Goal: Transaction & Acquisition: Purchase product/service

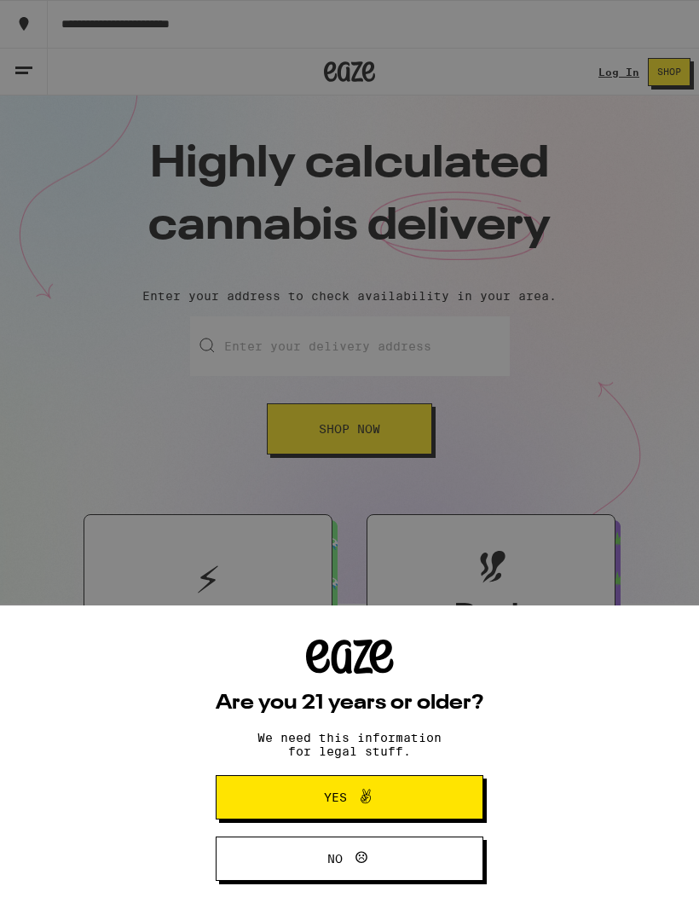
click at [451, 795] on button "Yes" at bounding box center [350, 797] width 268 height 44
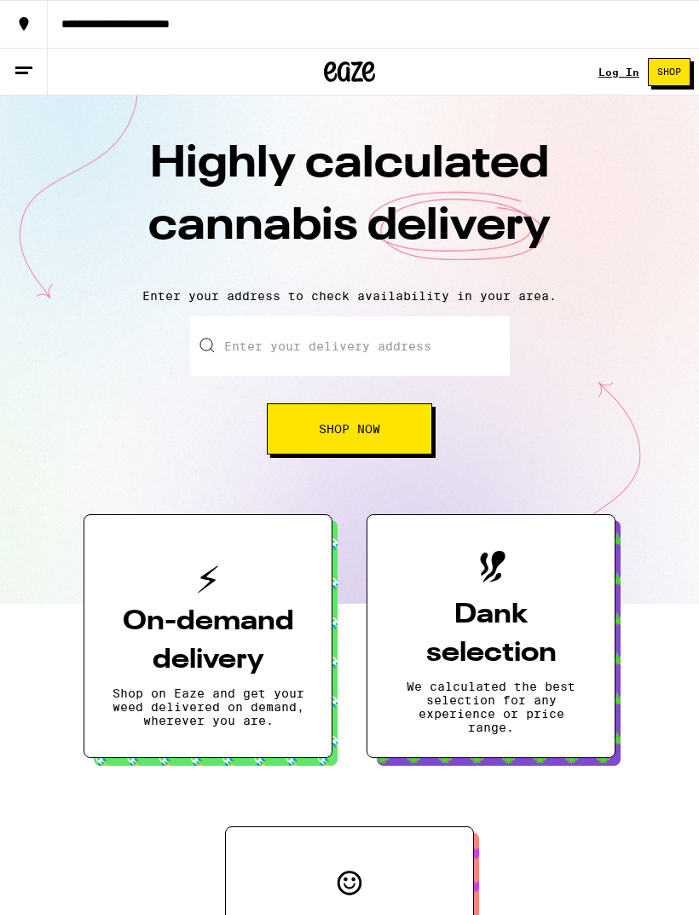
click at [612, 70] on link "Log In" at bounding box center [618, 71] width 41 height 11
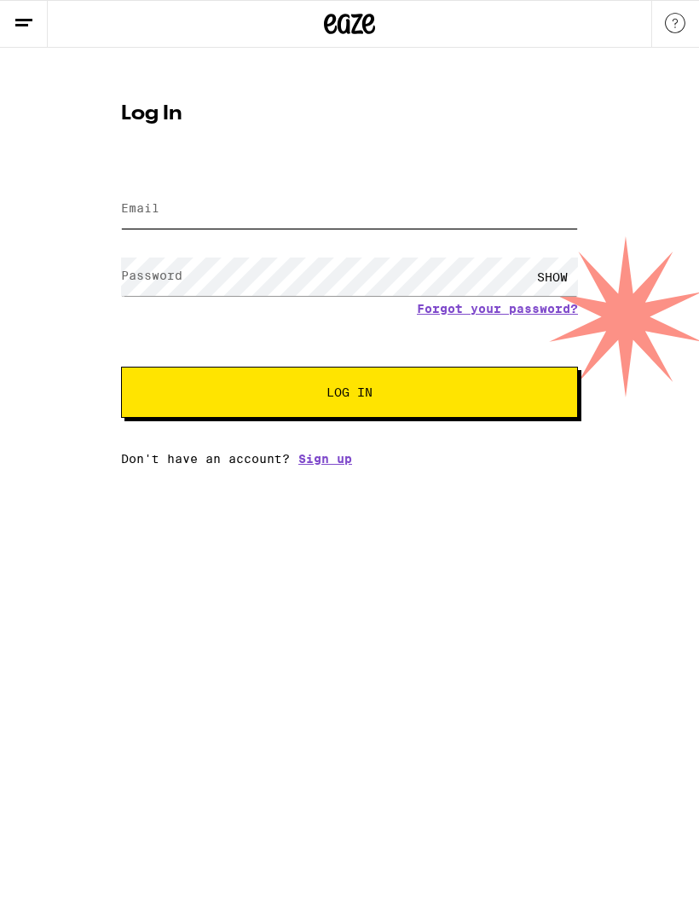
click at [311, 205] on input "Email" at bounding box center [349, 209] width 457 height 38
type input "[EMAIL_ADDRESS][DOMAIN_NAME]"
click at [349, 395] on button "Log In" at bounding box center [349, 392] width 457 height 51
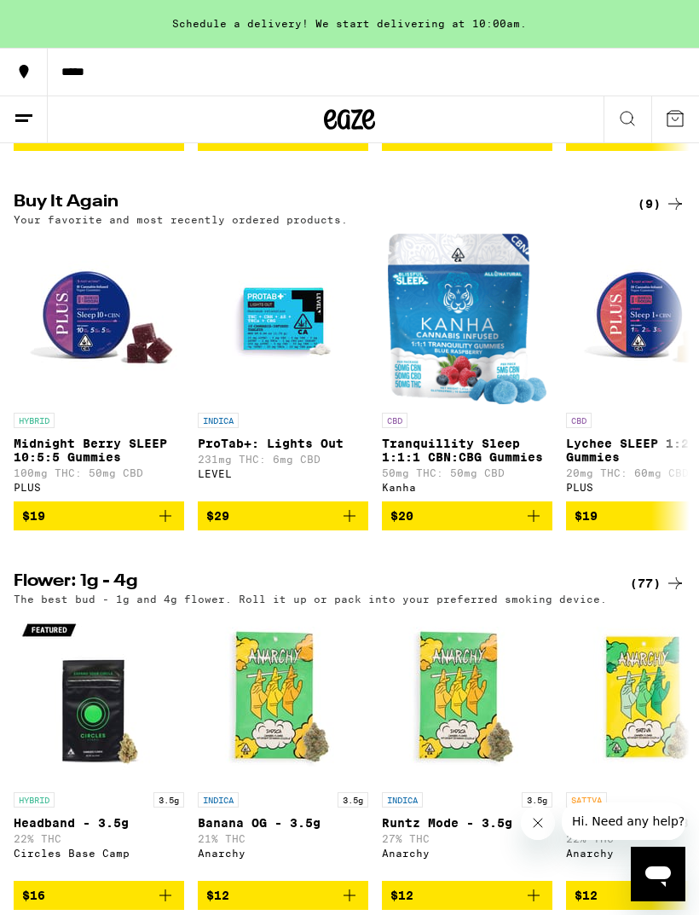
scroll to position [1275, 0]
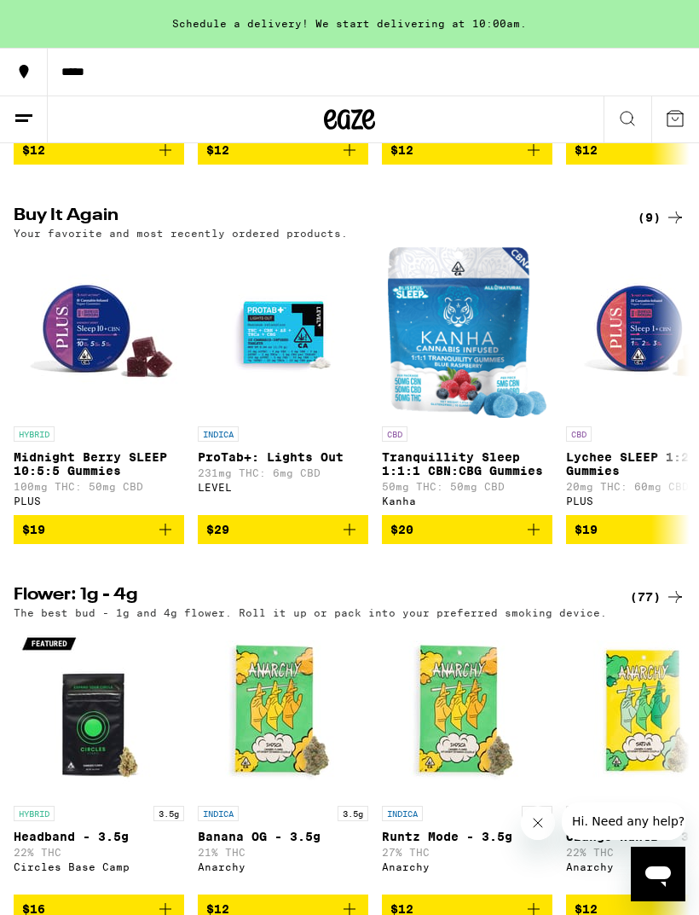
click at [160, 540] on icon "Add to bag" at bounding box center [165, 529] width 20 height 20
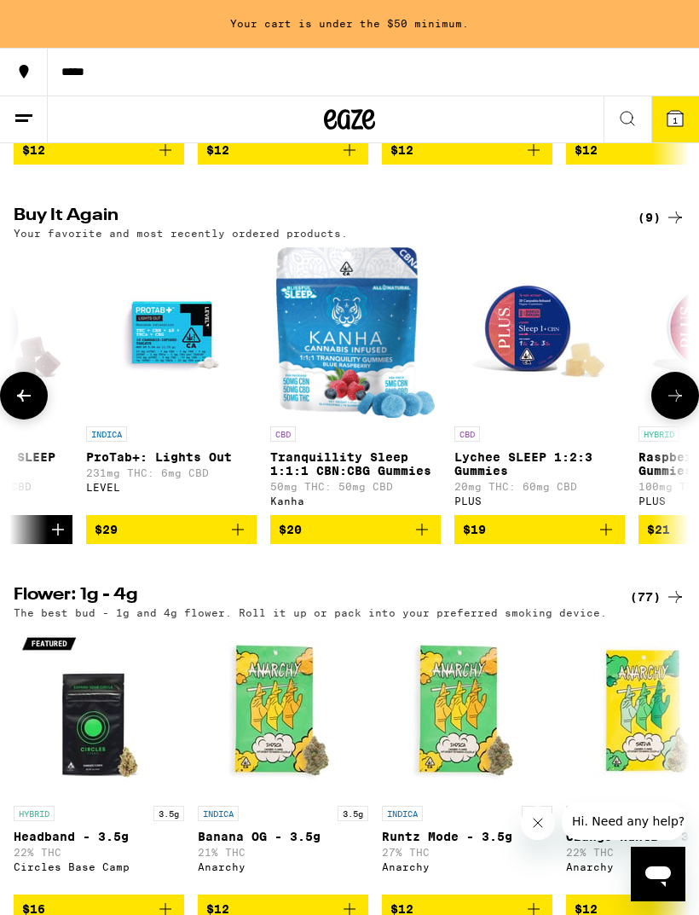
scroll to position [0, 111]
click at [605, 535] on icon "Add to bag" at bounding box center [607, 529] width 12 height 12
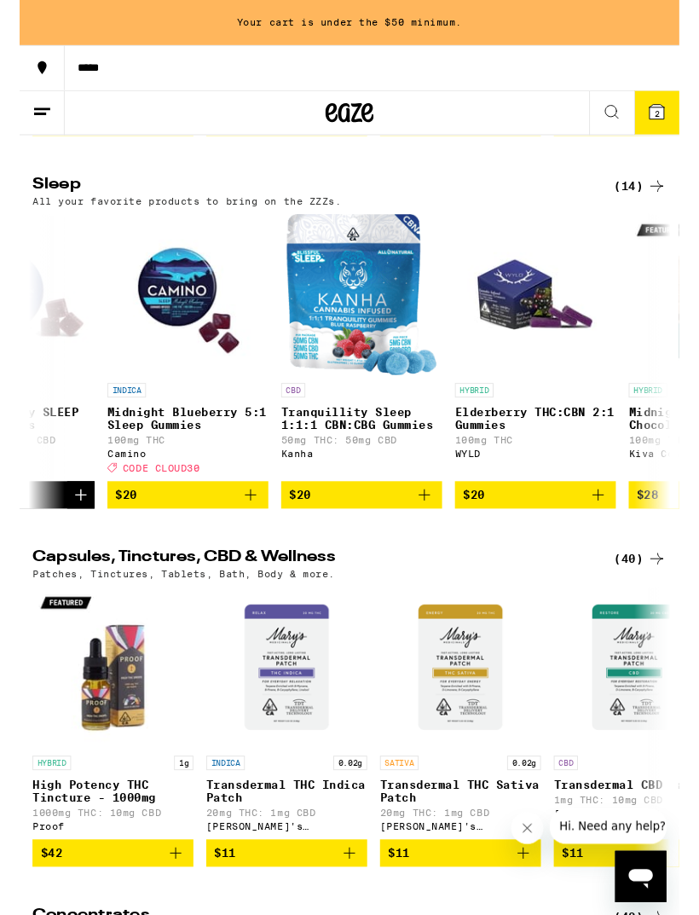
scroll to position [0, 1229]
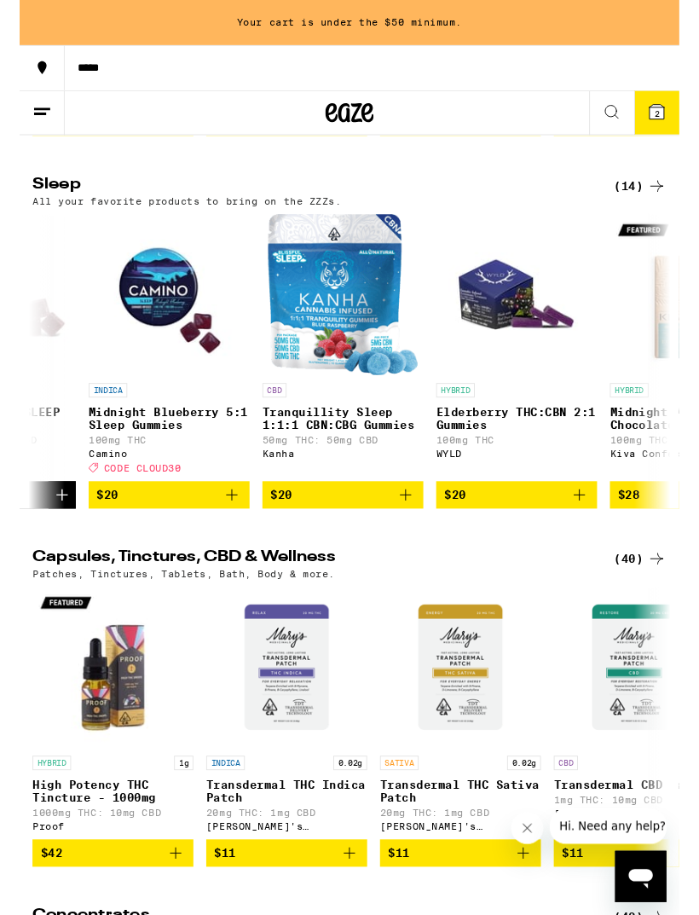
click at [600, 534] on icon "Add to bag" at bounding box center [593, 524] width 20 height 20
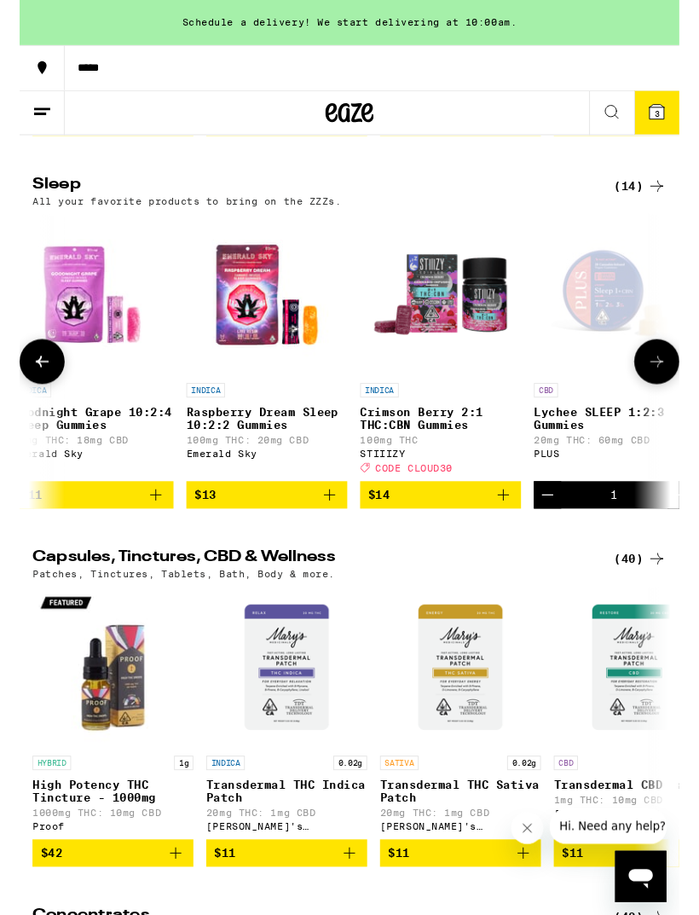
scroll to position [0, 390]
click at [509, 534] on icon "Add to bag" at bounding box center [511, 524] width 20 height 20
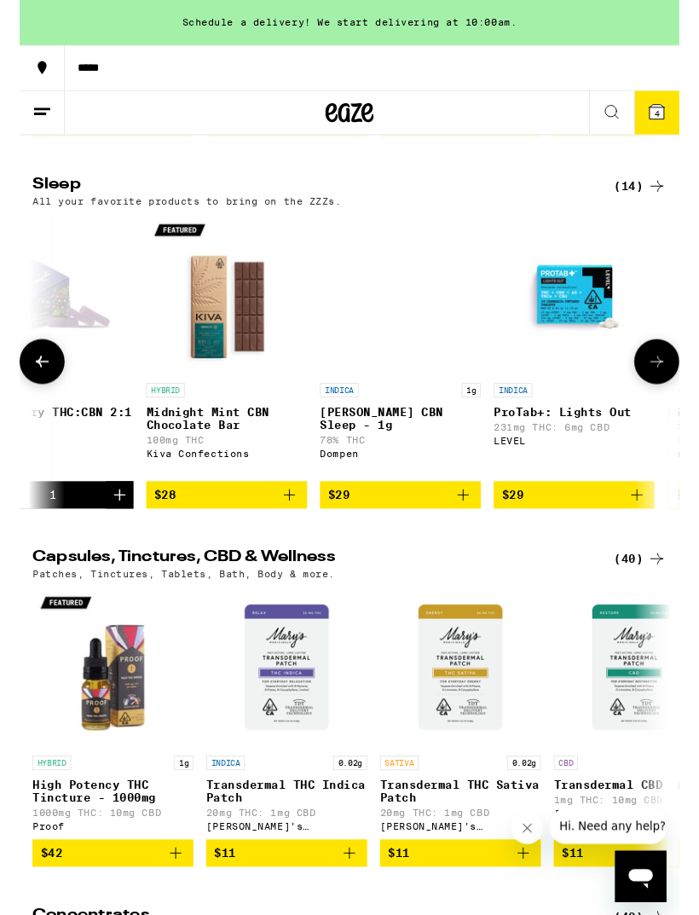
scroll to position [0, 1714]
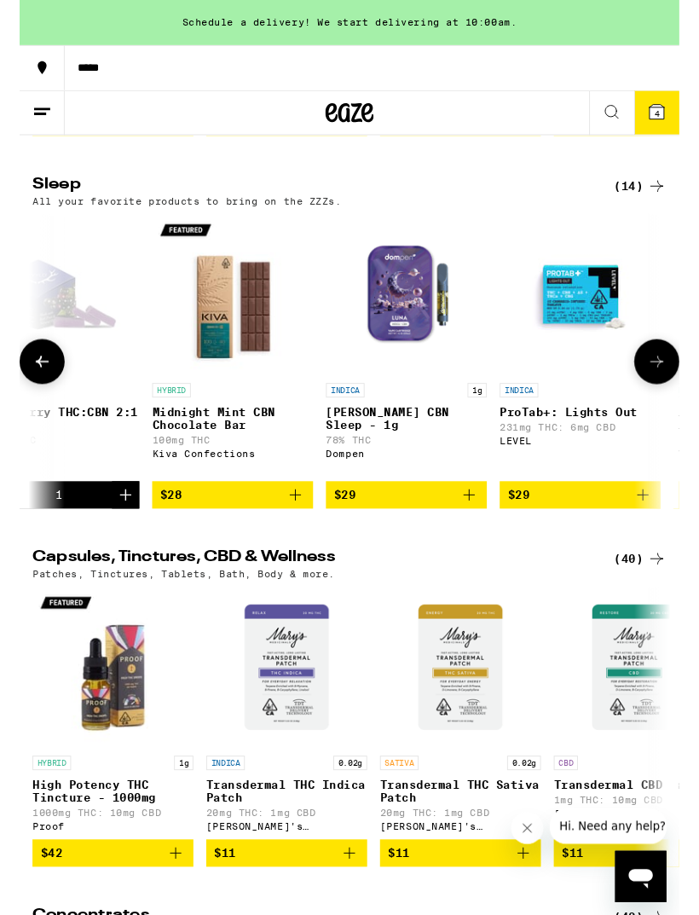
click at [396, 397] on img "Open page for Luna CBN Sleep - 1g from Dompen" at bounding box center [410, 312] width 170 height 170
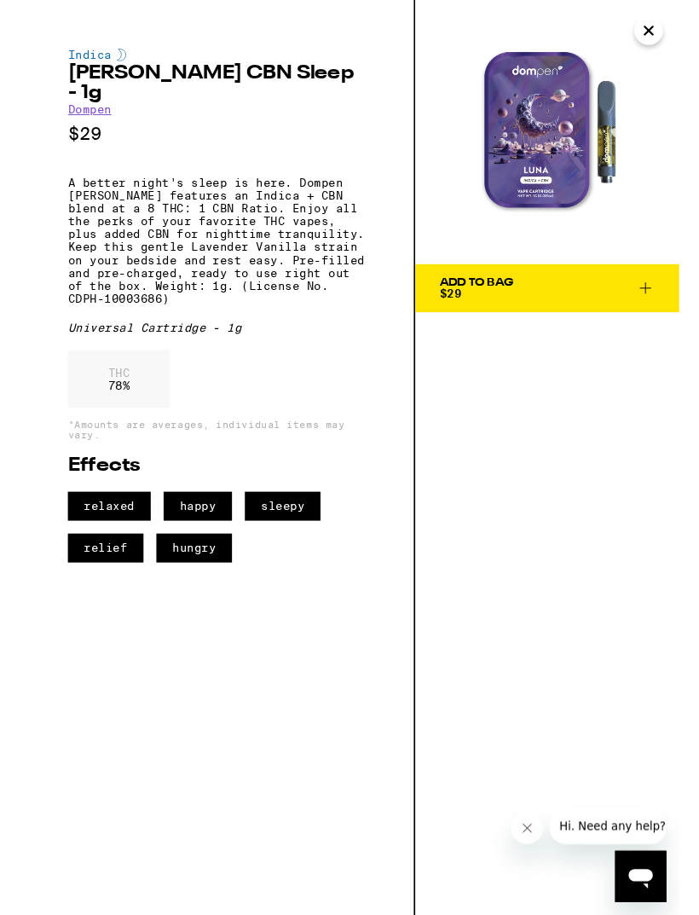
click at [665, 30] on icon "Close" at bounding box center [666, 32] width 9 height 9
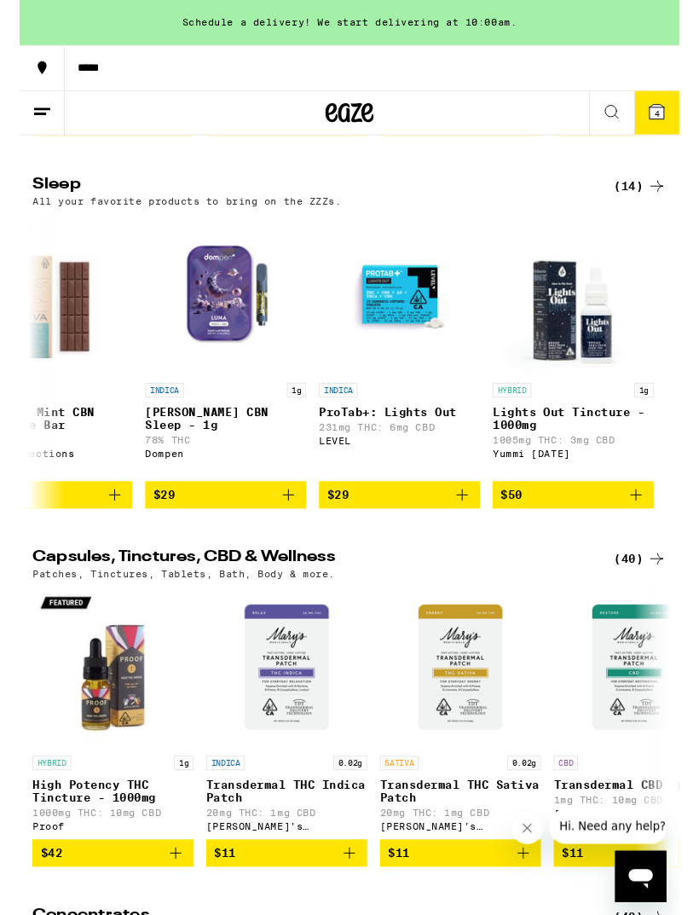
scroll to position [0, 1906]
click at [590, 397] on img "Open page for Lights Out Tincture - 1000mg from Yummi Karma" at bounding box center [586, 312] width 170 height 170
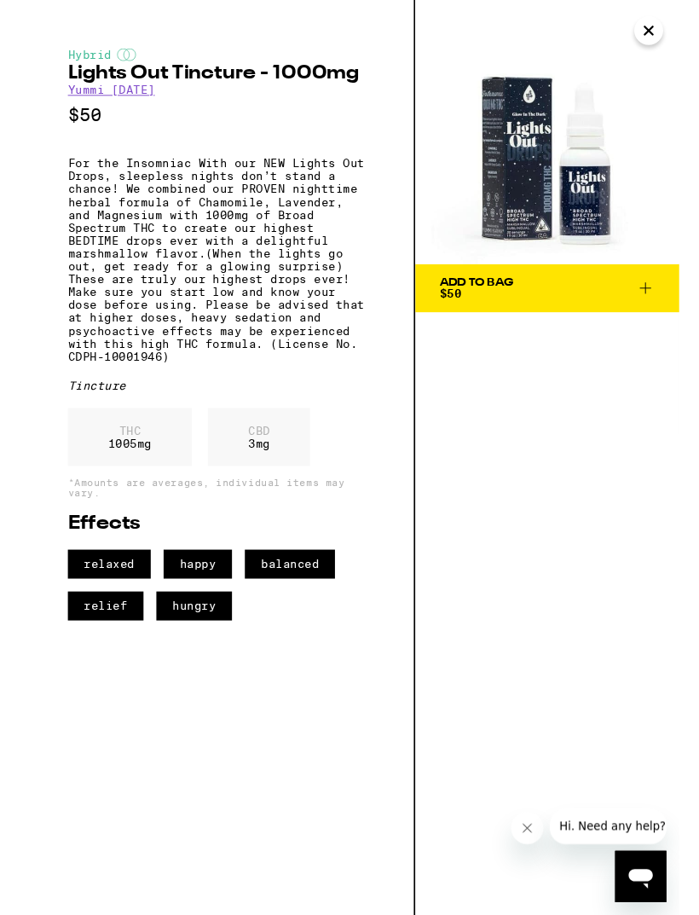
click at [673, 32] on icon "Close" at bounding box center [666, 33] width 20 height 26
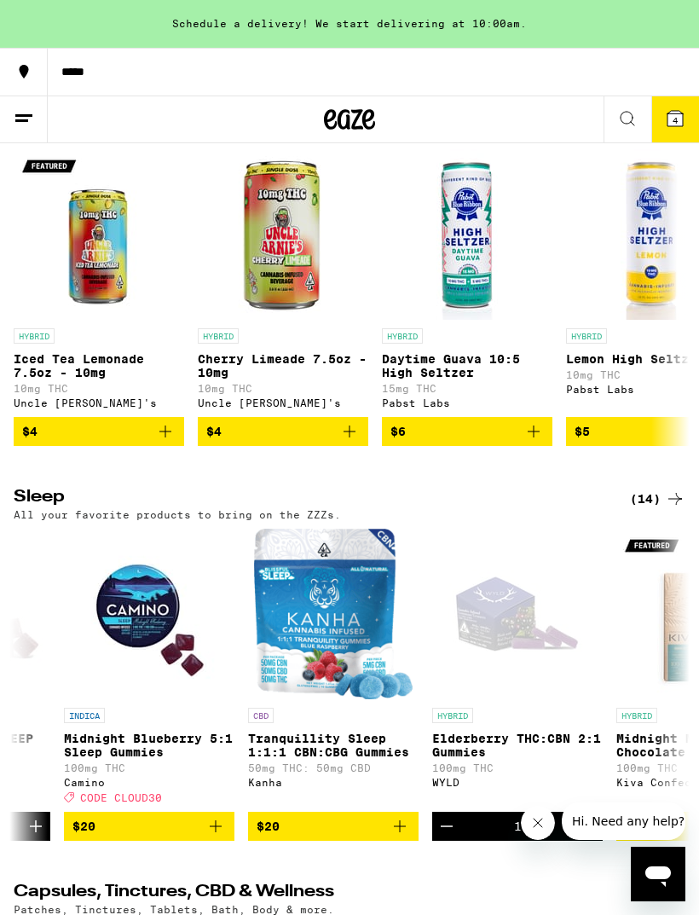
scroll to position [6172, 0]
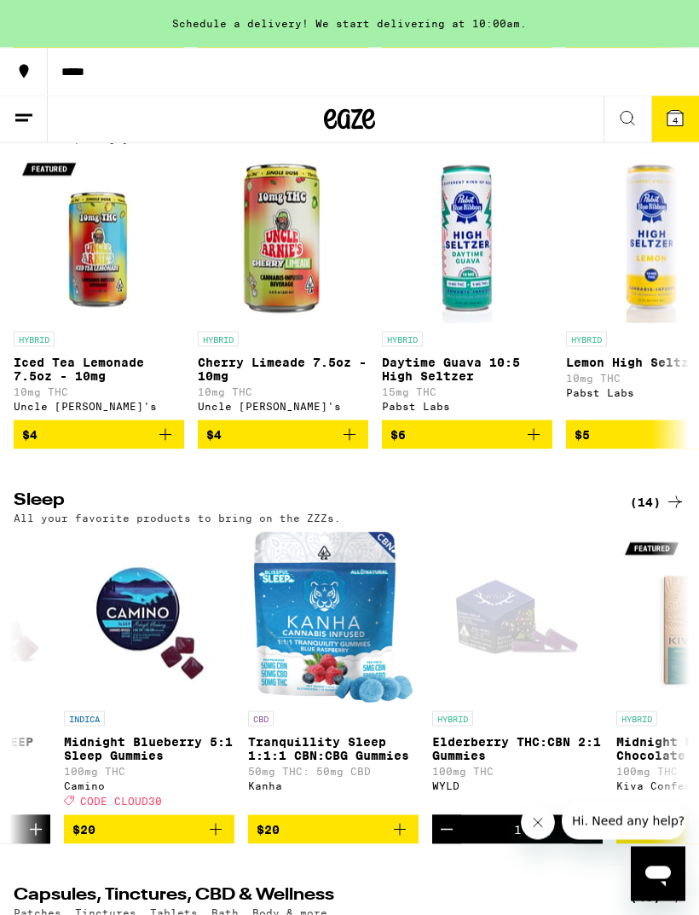
click at [673, 117] on span "4" at bounding box center [675, 120] width 5 height 10
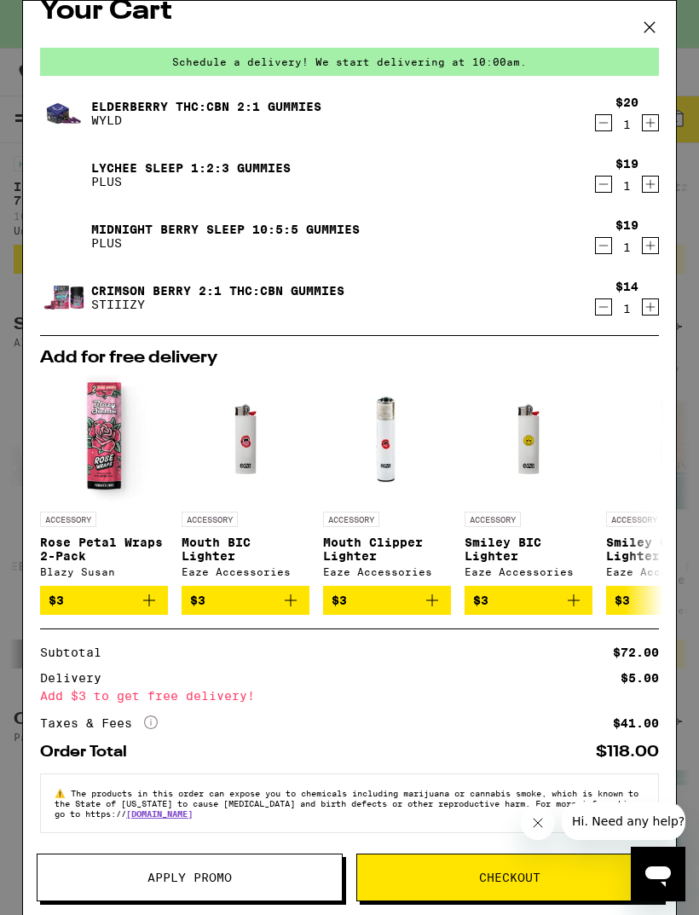
scroll to position [43, 0]
click at [665, 18] on button at bounding box center [649, 28] width 53 height 55
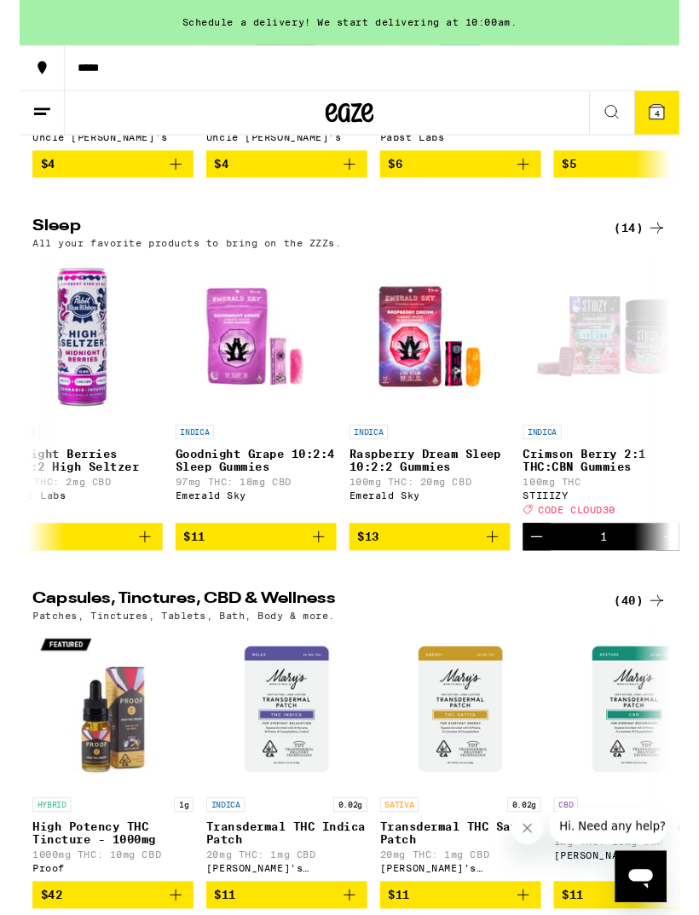
scroll to position [0, 215]
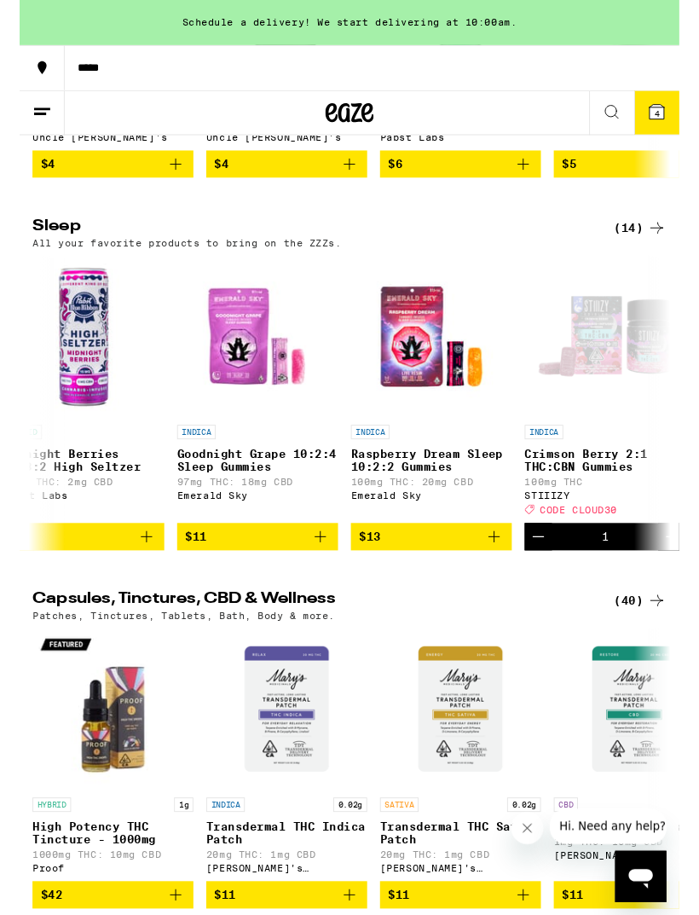
click at [498, 579] on icon "Add to bag" at bounding box center [503, 568] width 20 height 20
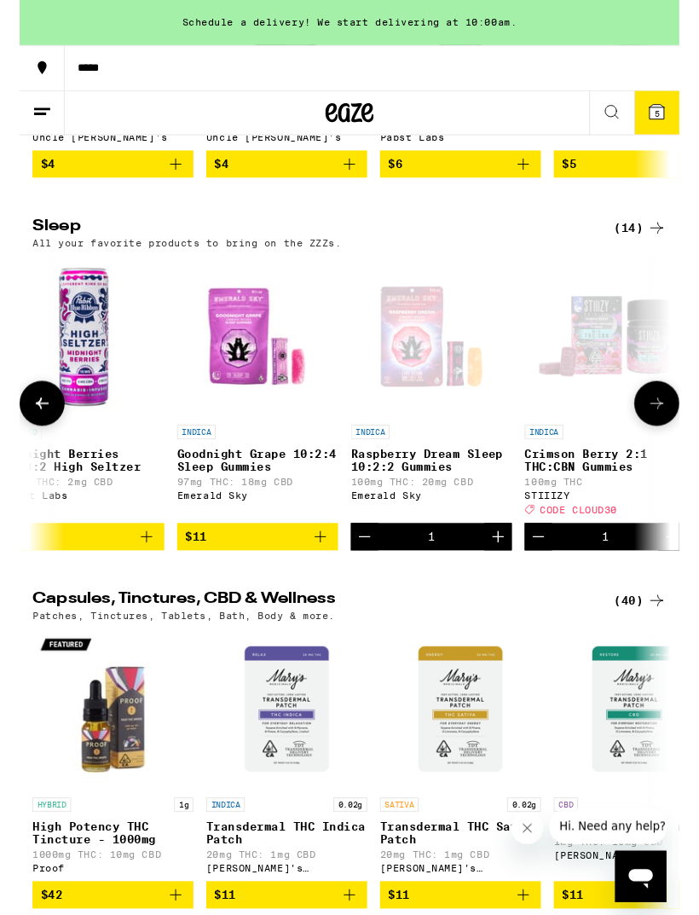
click at [693, 116] on button "5" at bounding box center [675, 119] width 48 height 46
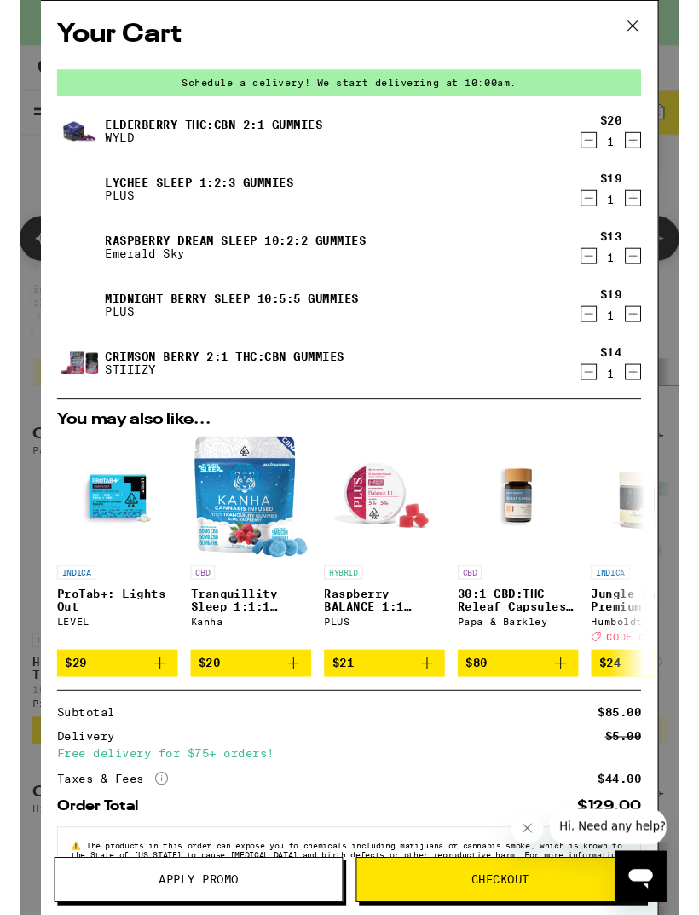
click at [494, 914] on span "Checkout" at bounding box center [509, 932] width 61 height 12
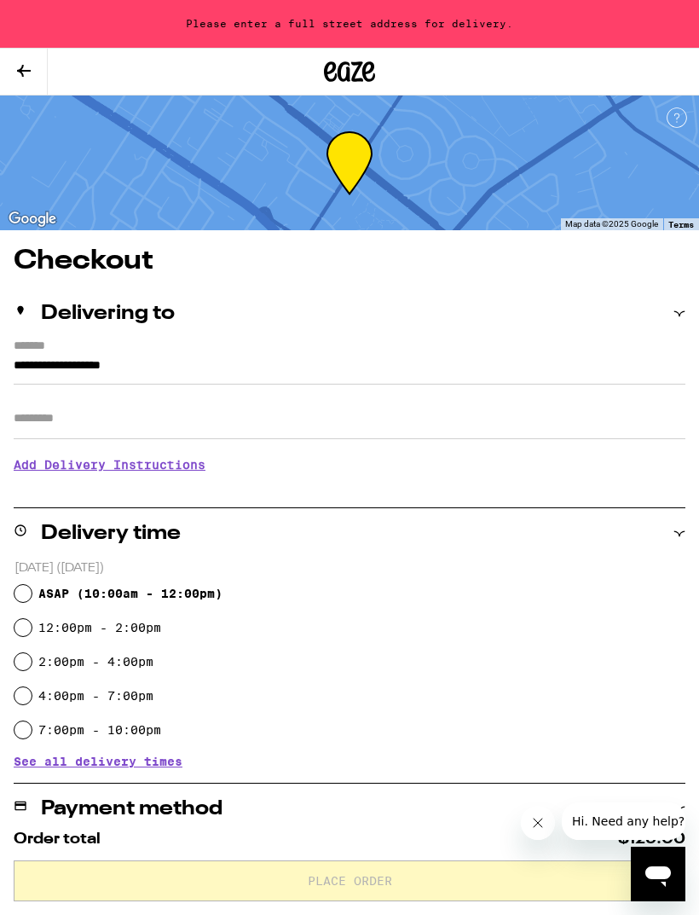
click at [675, 303] on div "Delivering to" at bounding box center [350, 313] width 672 height 20
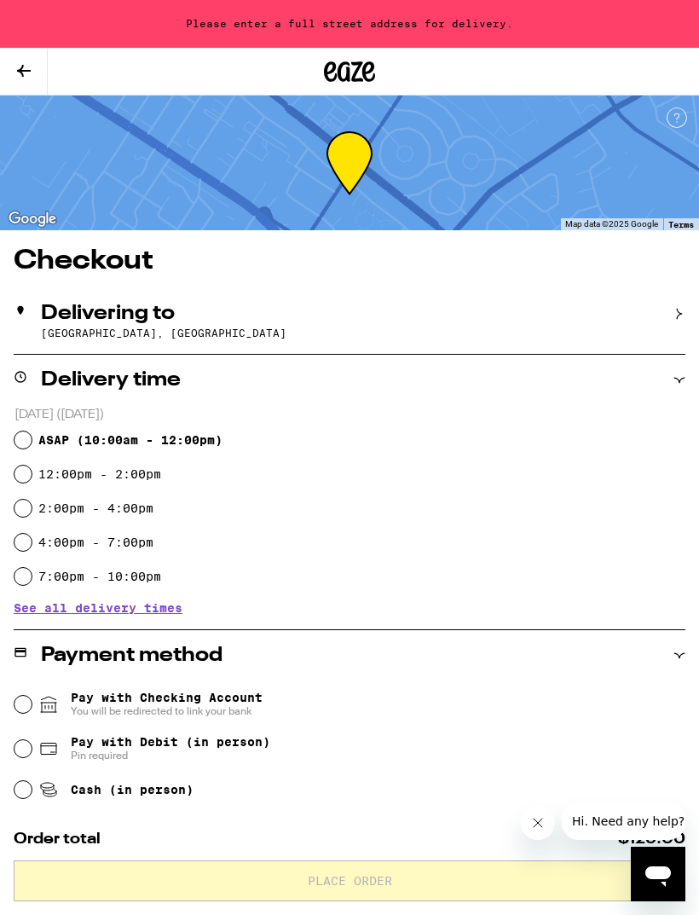
click at [670, 323] on div "Delivering to" at bounding box center [350, 313] width 672 height 20
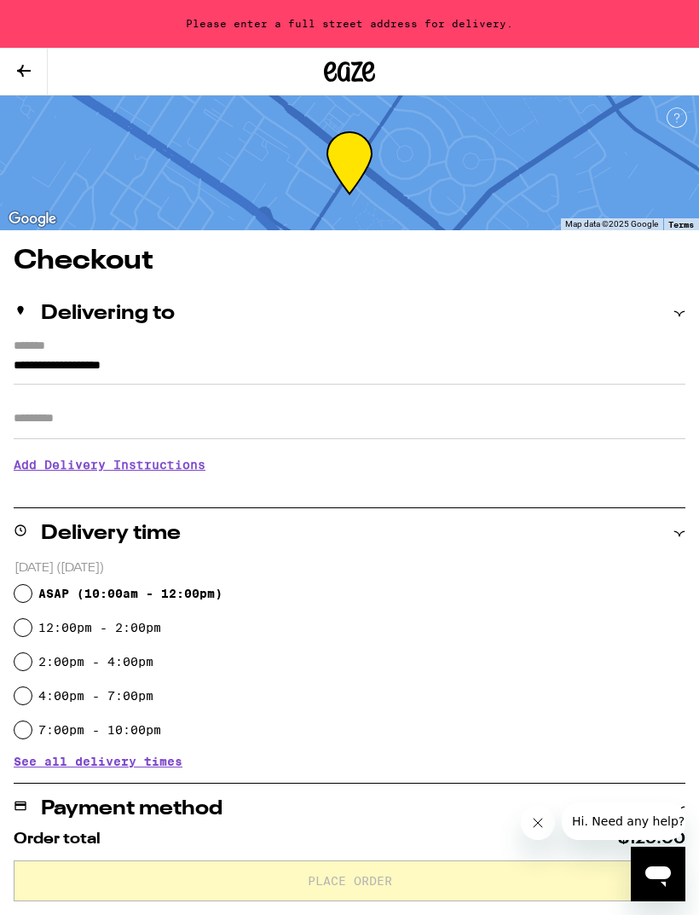
click at [131, 364] on input "**********" at bounding box center [350, 369] width 672 height 29
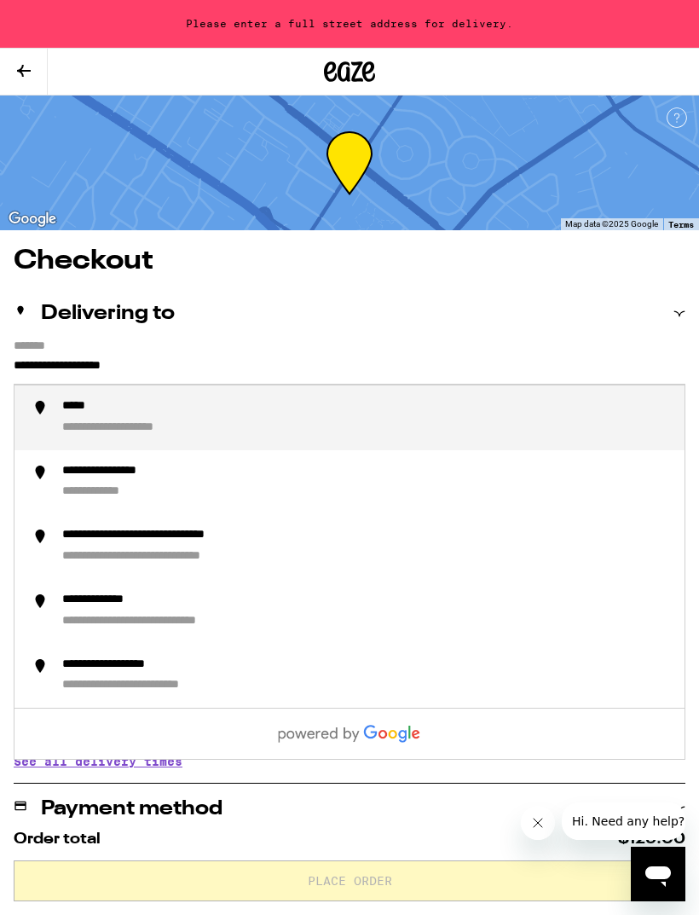
click at [214, 367] on input "**********" at bounding box center [350, 369] width 672 height 29
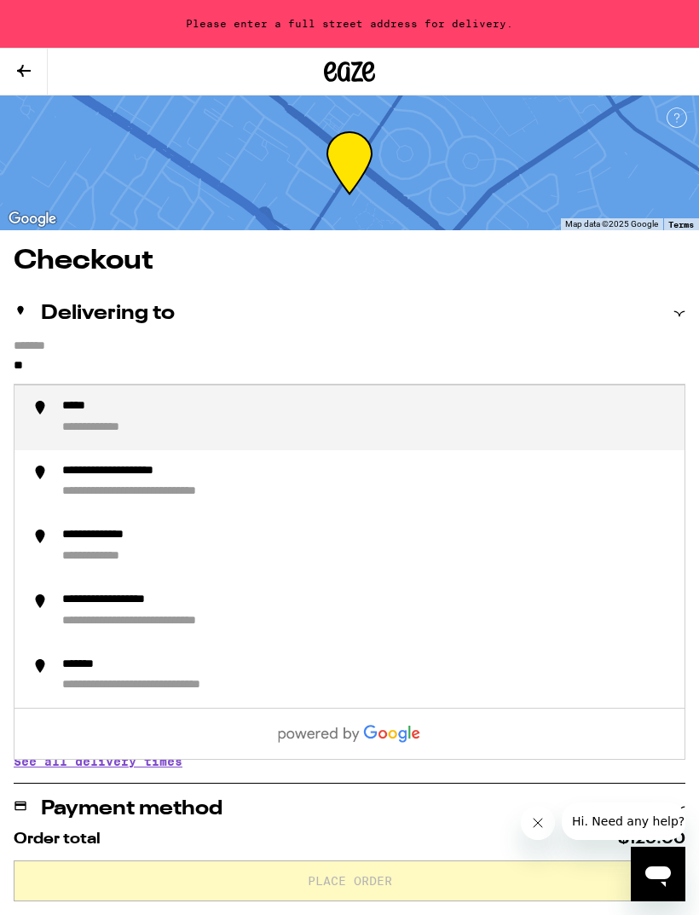
type input "*"
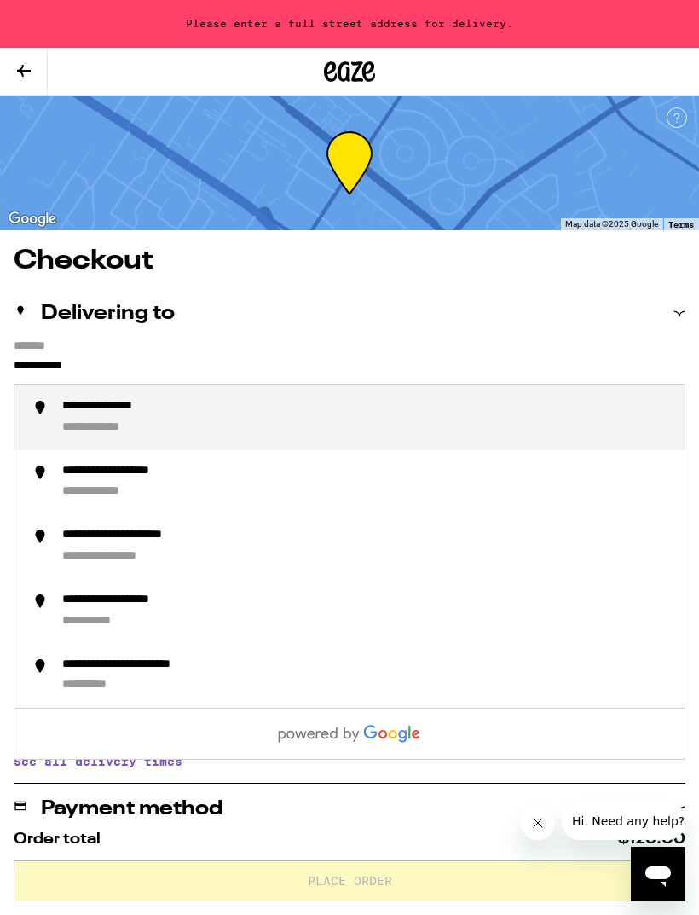
click at [195, 426] on div "**********" at bounding box center [366, 418] width 609 height 38
type input "**********"
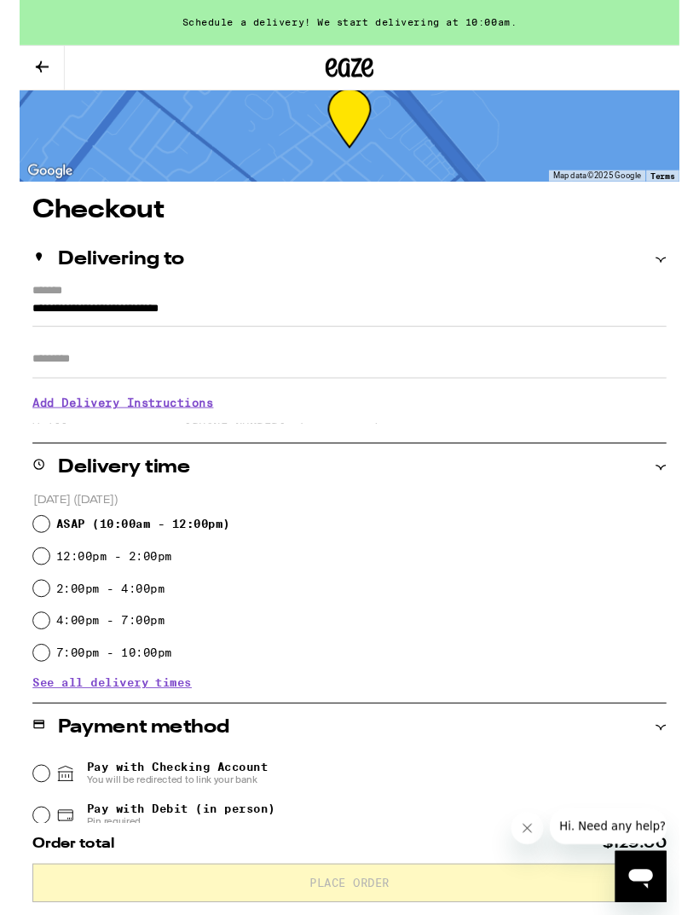
scroll to position [37, 0]
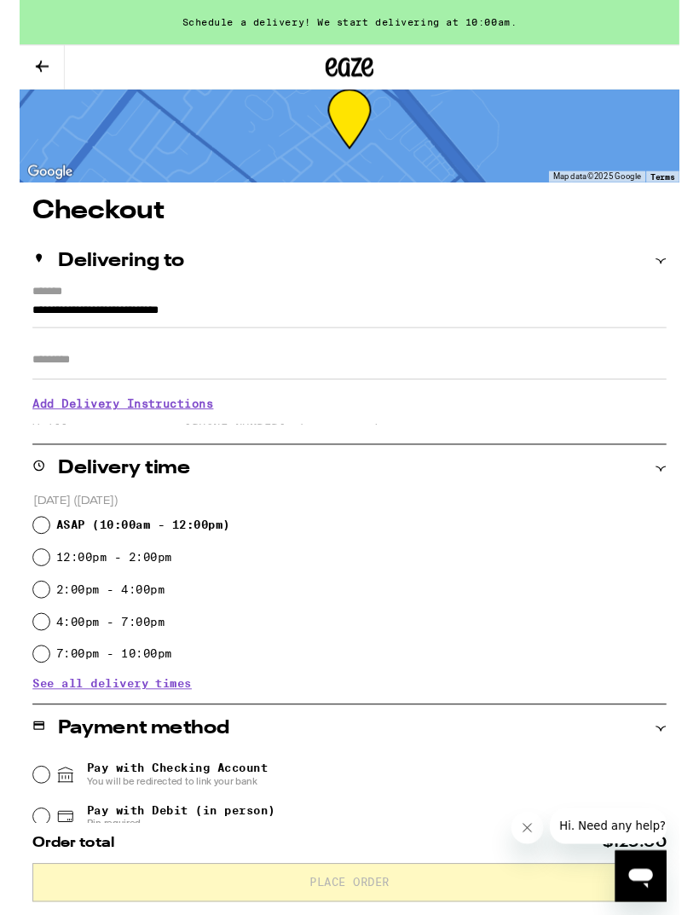
click at [24, 588] on input "12:00pm - 2:00pm" at bounding box center [22, 590] width 17 height 17
radio input "true"
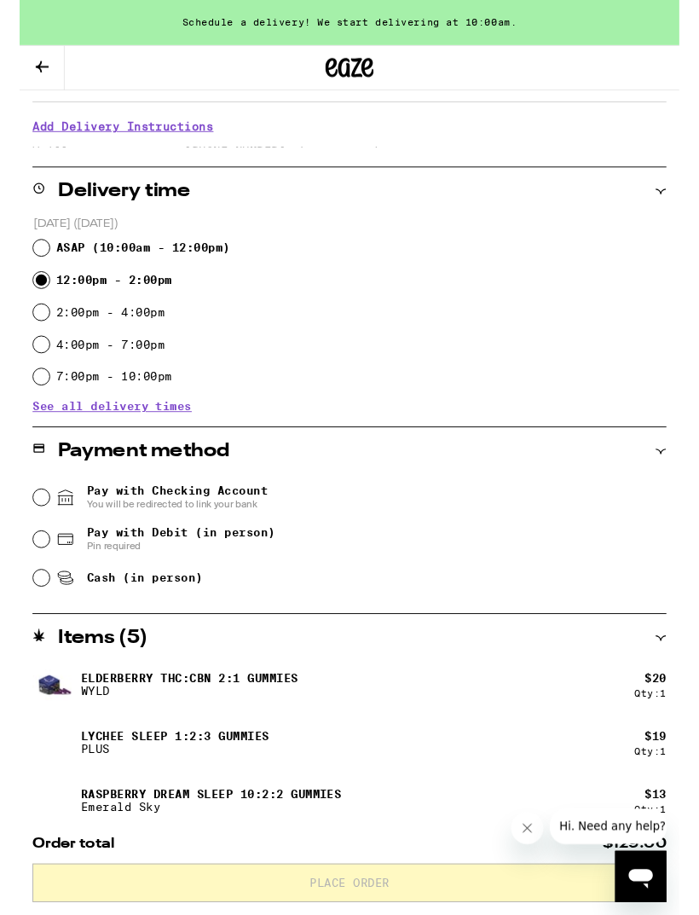
scroll to position [330, 0]
click at [27, 621] on input "Cash (in person)" at bounding box center [22, 612] width 17 height 17
radio input "true"
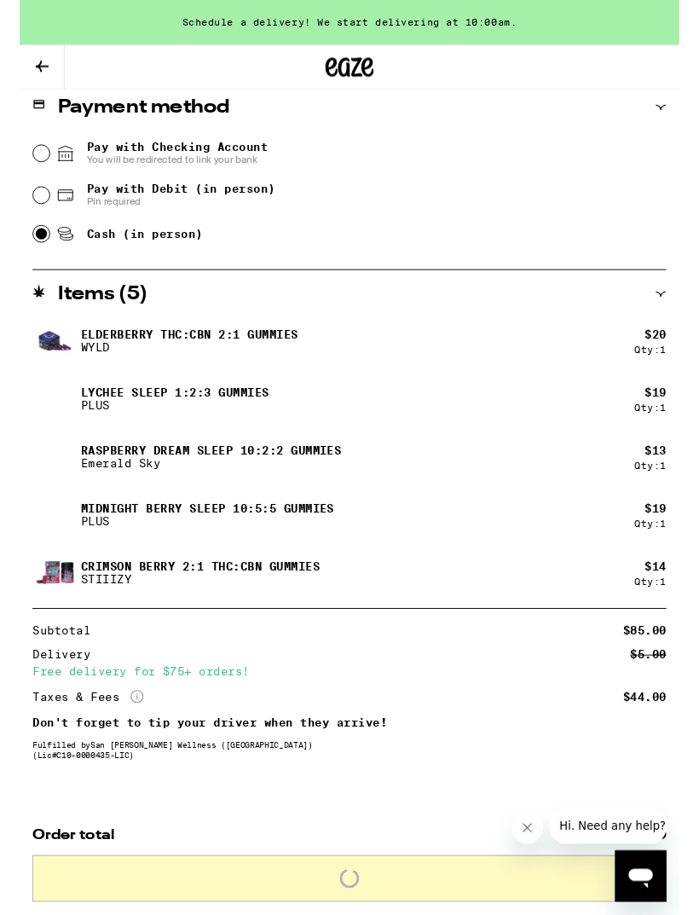
scroll to position [723, 0]
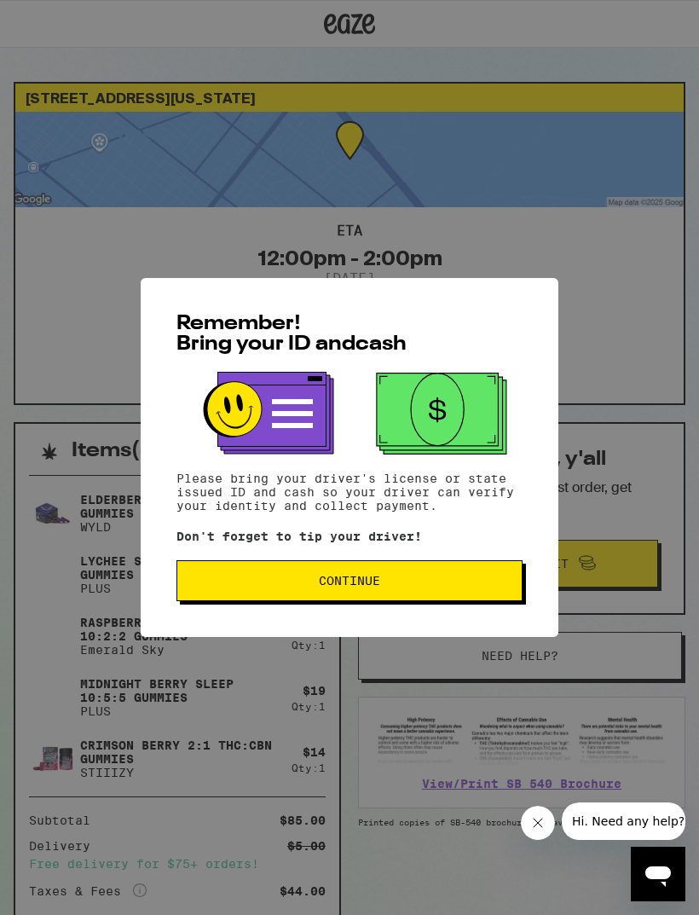
click at [459, 583] on span "Continue" at bounding box center [349, 581] width 317 height 12
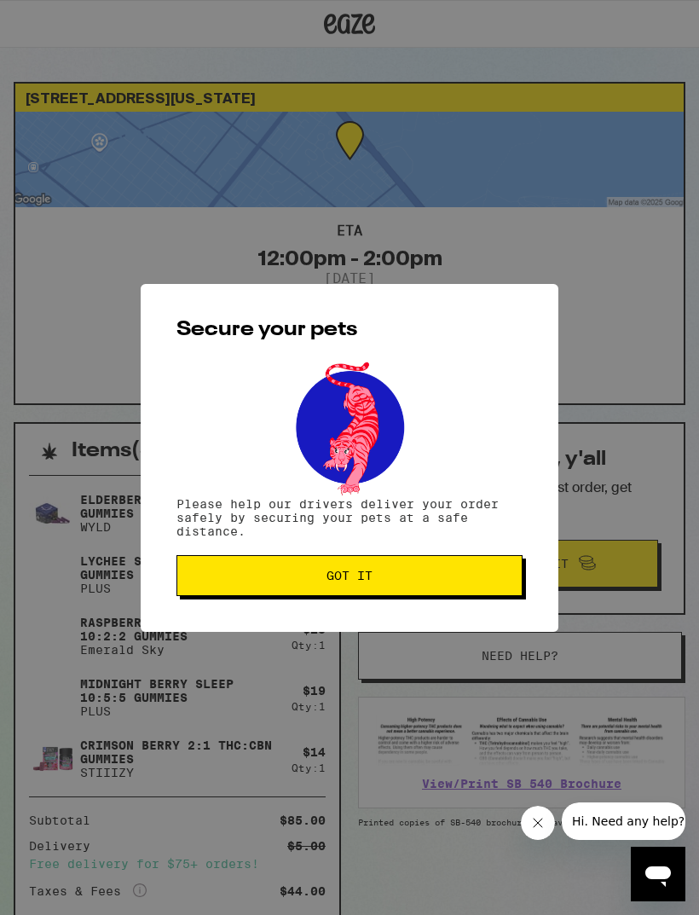
click at [465, 579] on span "Got it" at bounding box center [349, 575] width 317 height 12
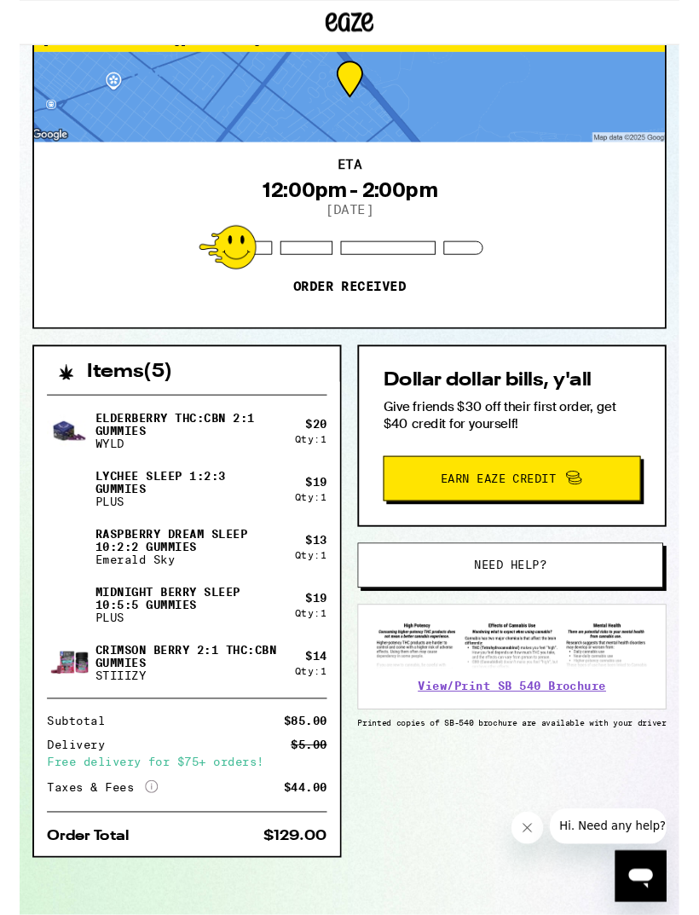
scroll to position [72, 0]
